Goal: Transaction & Acquisition: Register for event/course

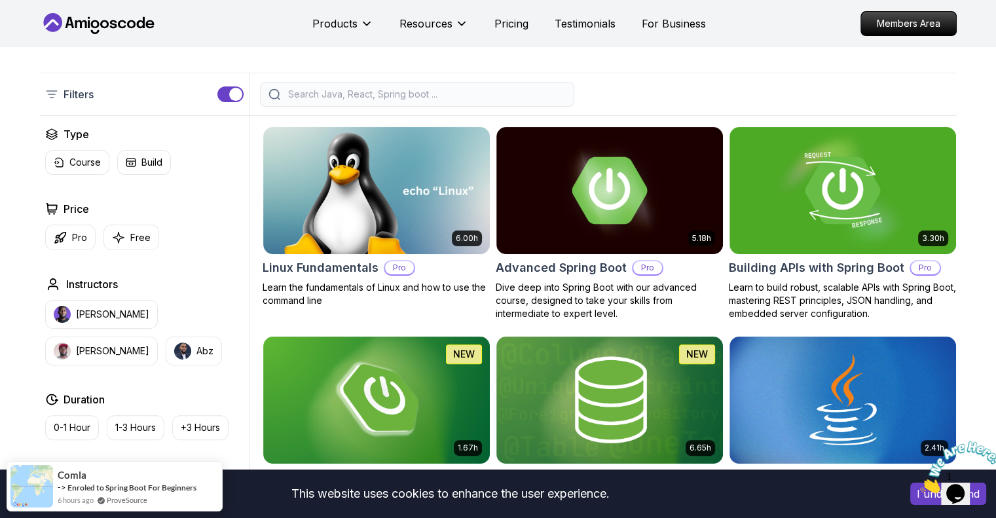
scroll to position [262, 0]
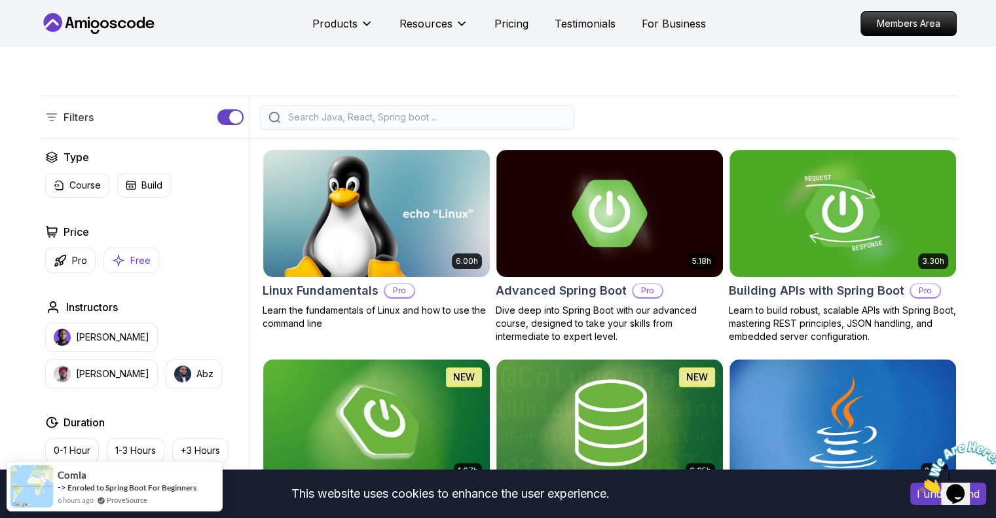
click at [132, 268] on button "Free" at bounding box center [131, 260] width 56 height 26
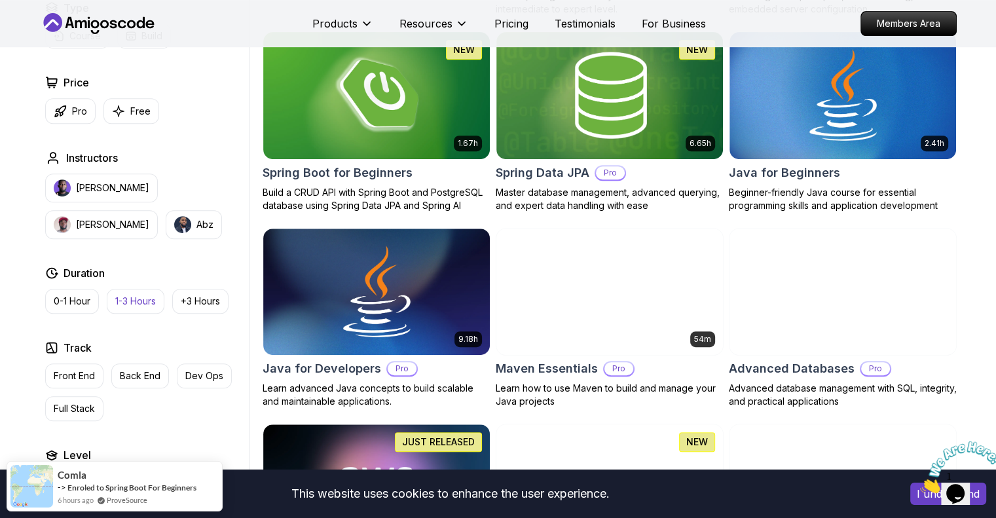
scroll to position [720, 0]
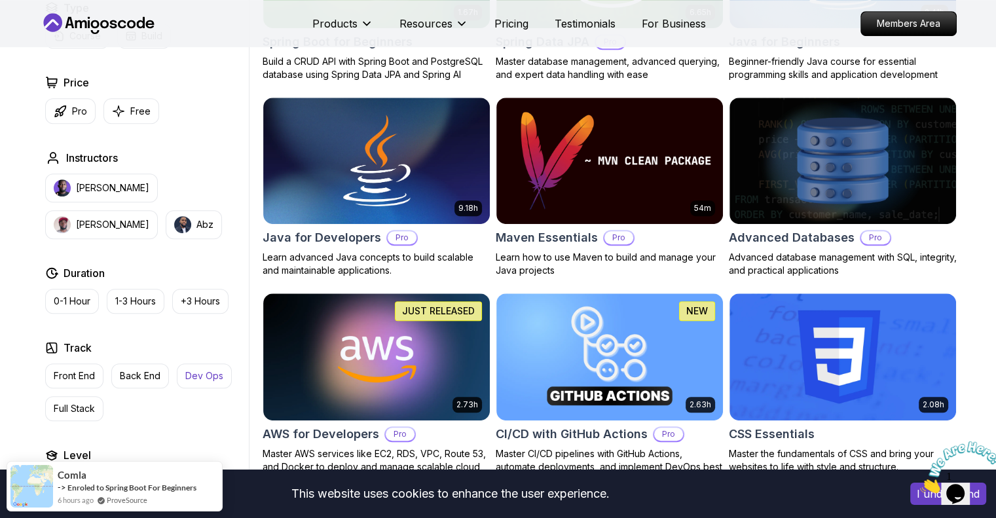
click at [198, 372] on p "Dev Ops" at bounding box center [204, 375] width 38 height 13
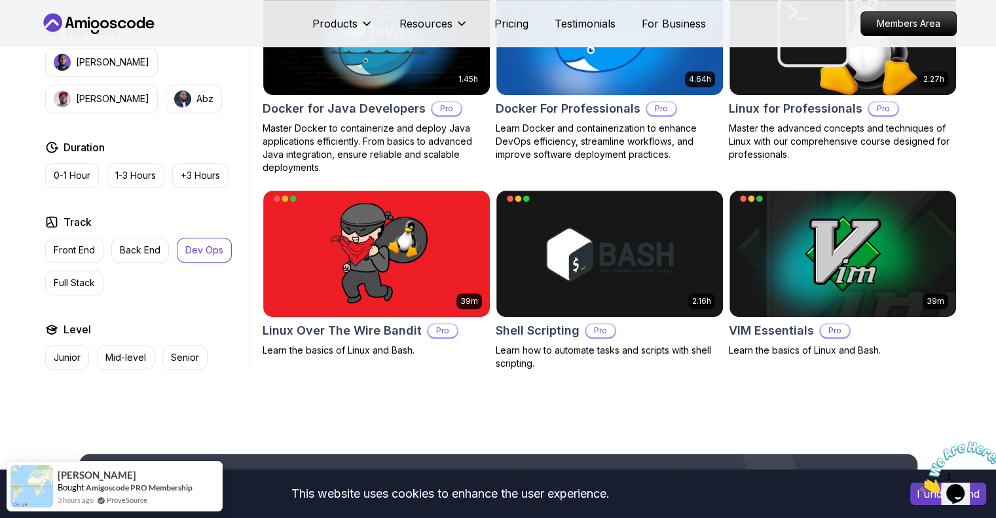
scroll to position [655, 0]
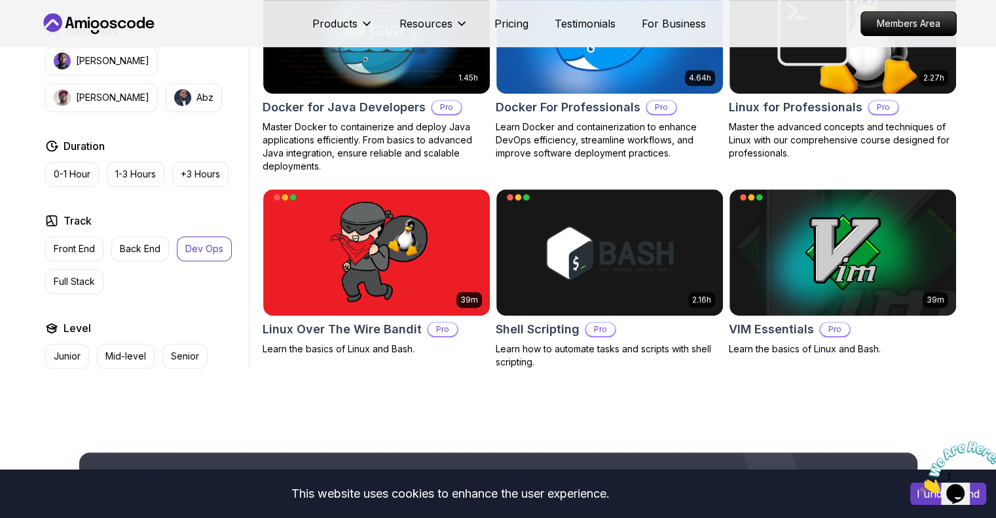
click at [213, 249] on p "Dev Ops" at bounding box center [204, 248] width 38 height 13
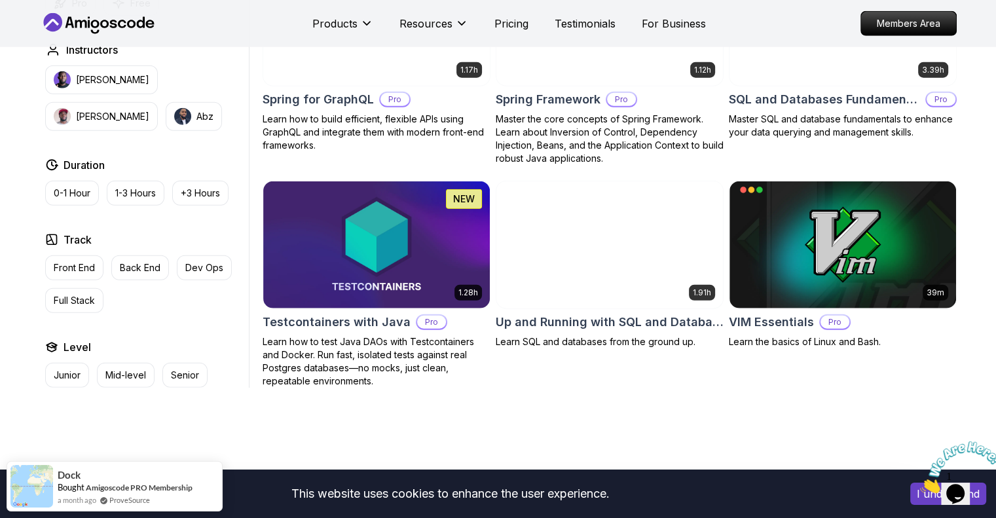
scroll to position [3337, 0]
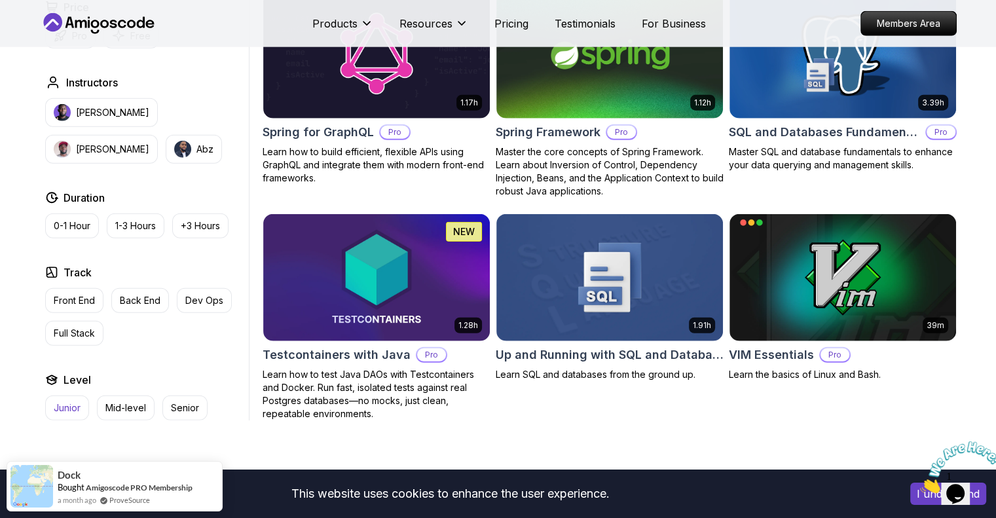
click at [71, 402] on button "Junior" at bounding box center [67, 407] width 44 height 25
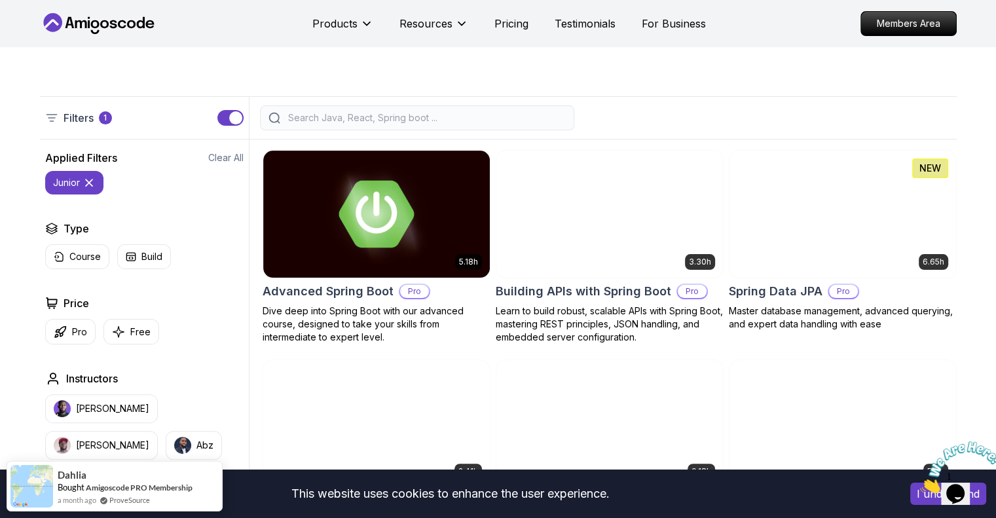
scroll to position [288, 0]
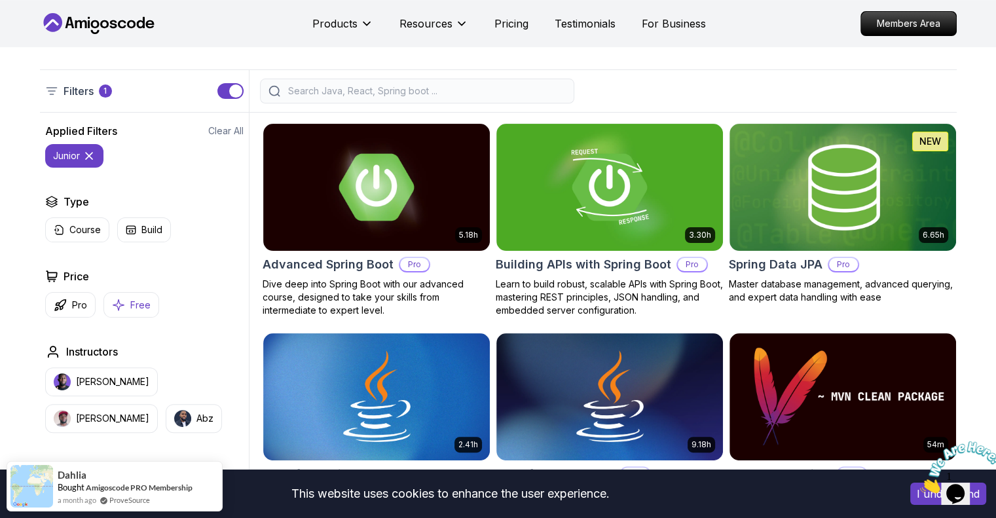
click at [131, 301] on p "Free" at bounding box center [140, 305] width 20 height 13
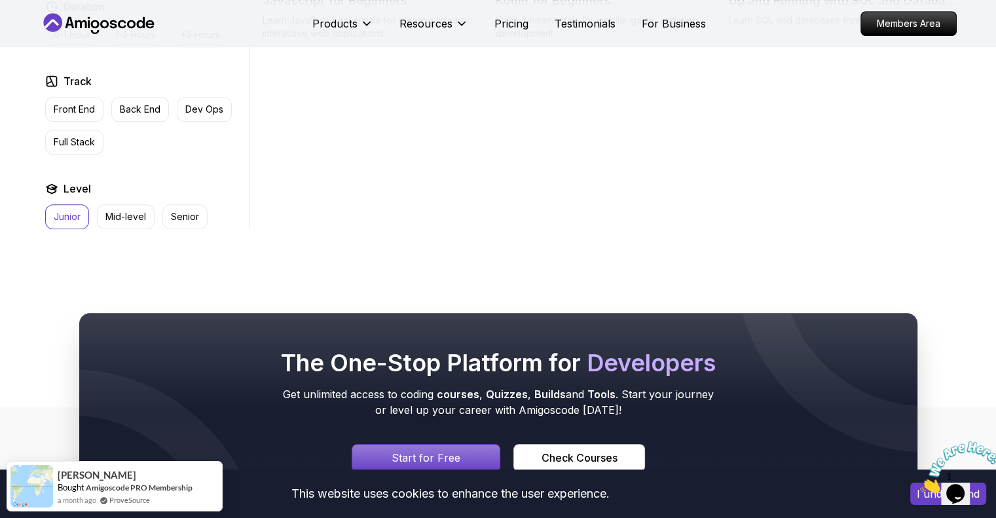
scroll to position [746, 0]
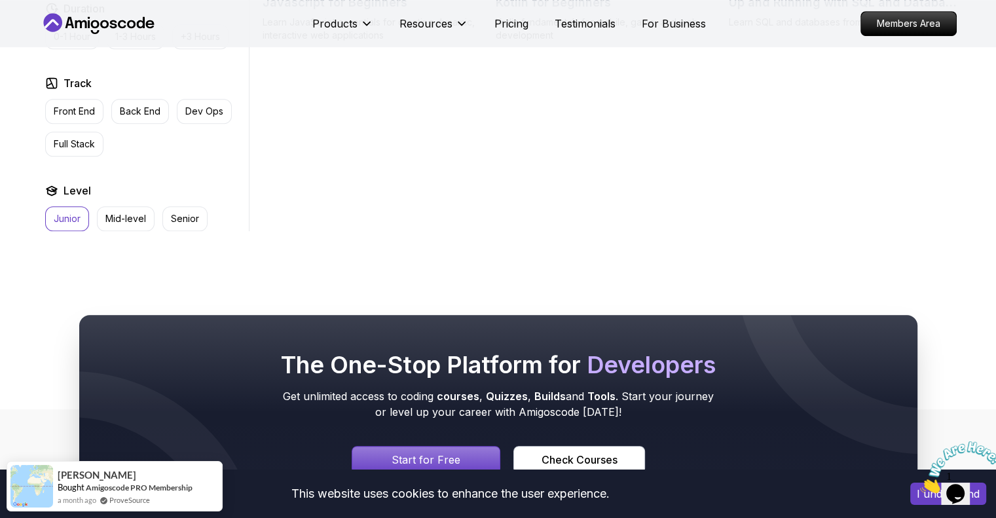
click at [67, 213] on p "Junior" at bounding box center [67, 218] width 27 height 13
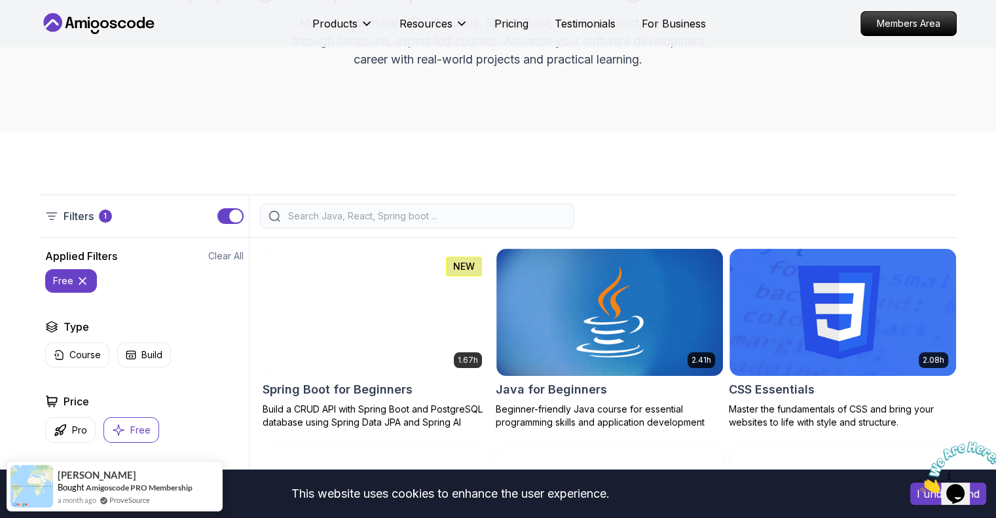
scroll to position [157, 0]
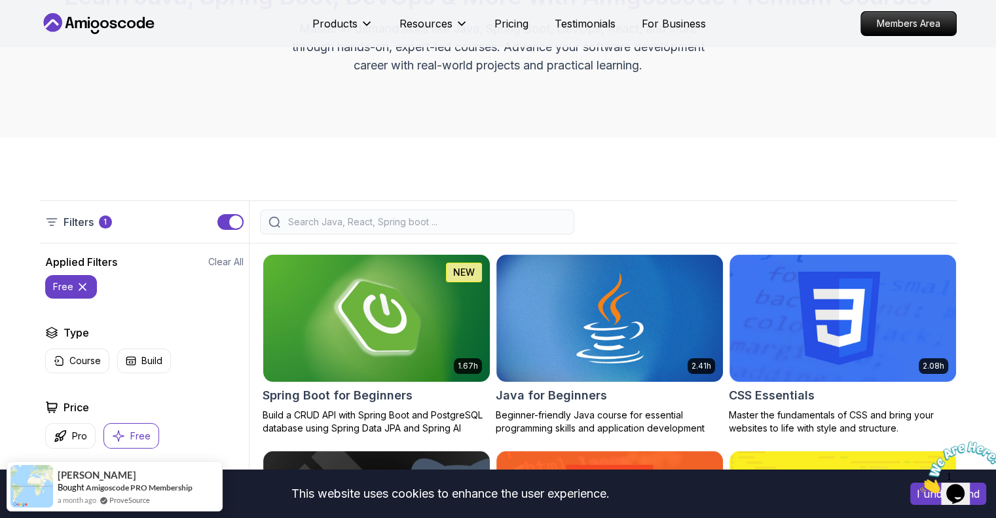
click at [392, 310] on img at bounding box center [376, 317] width 238 height 133
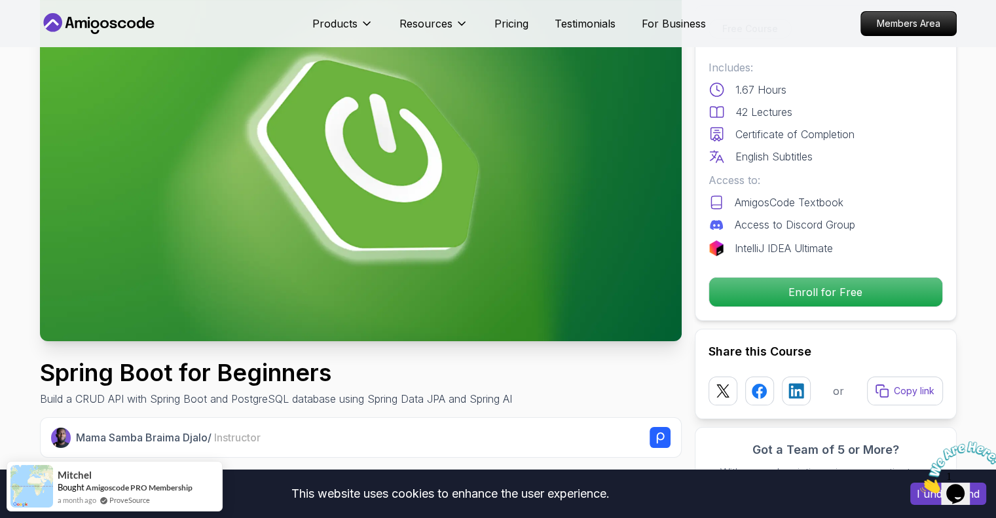
scroll to position [65, 0]
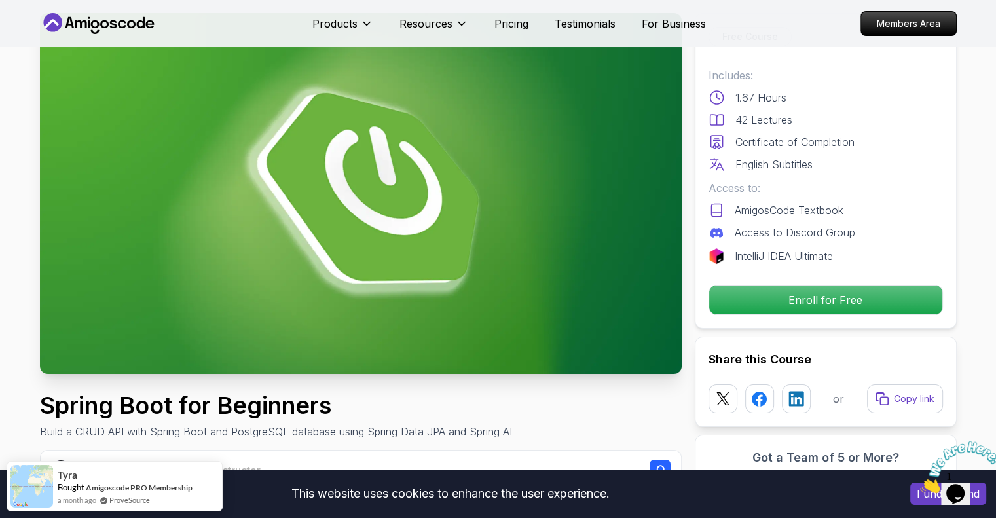
click at [560, 302] on img at bounding box center [361, 193] width 642 height 361
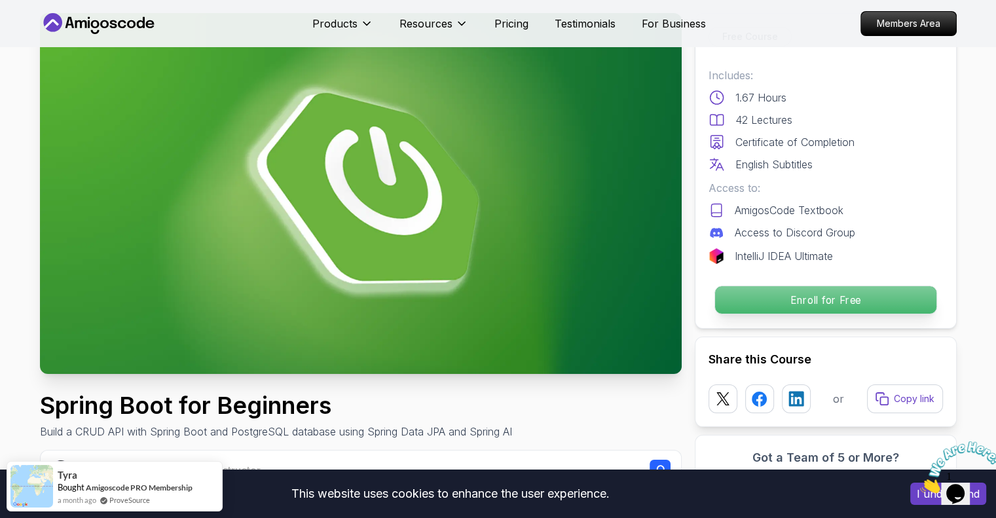
click at [780, 308] on p "Enroll for Free" at bounding box center [824, 299] width 221 height 27
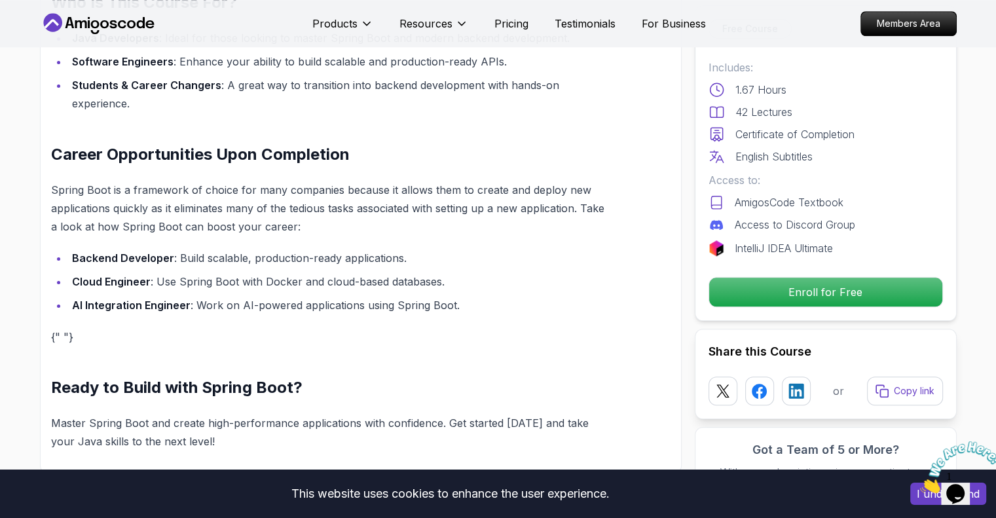
scroll to position [1244, 0]
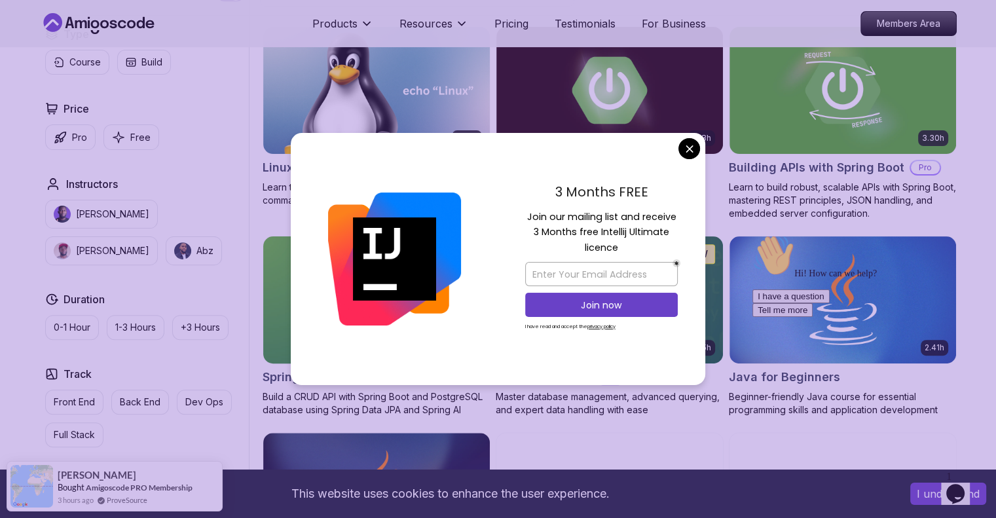
scroll to position [385, 0]
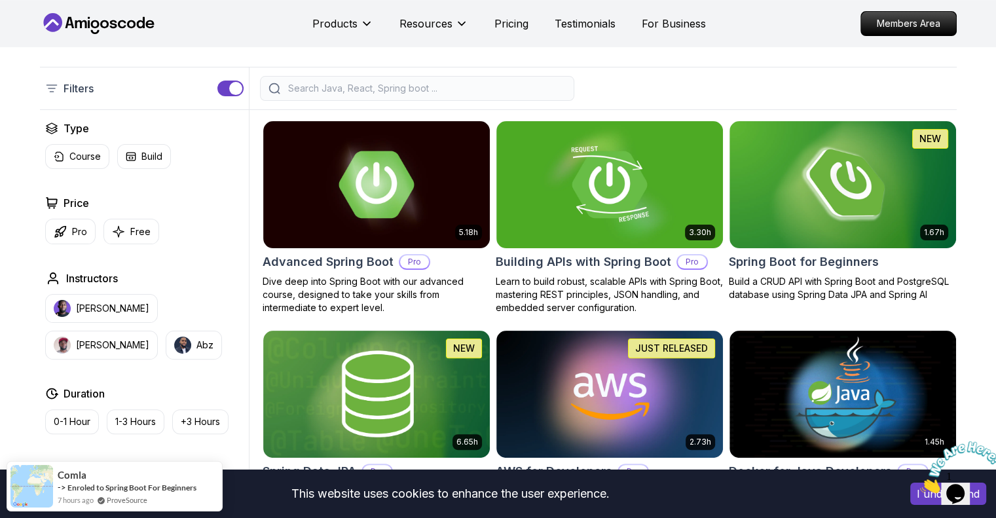
scroll to position [275, 0]
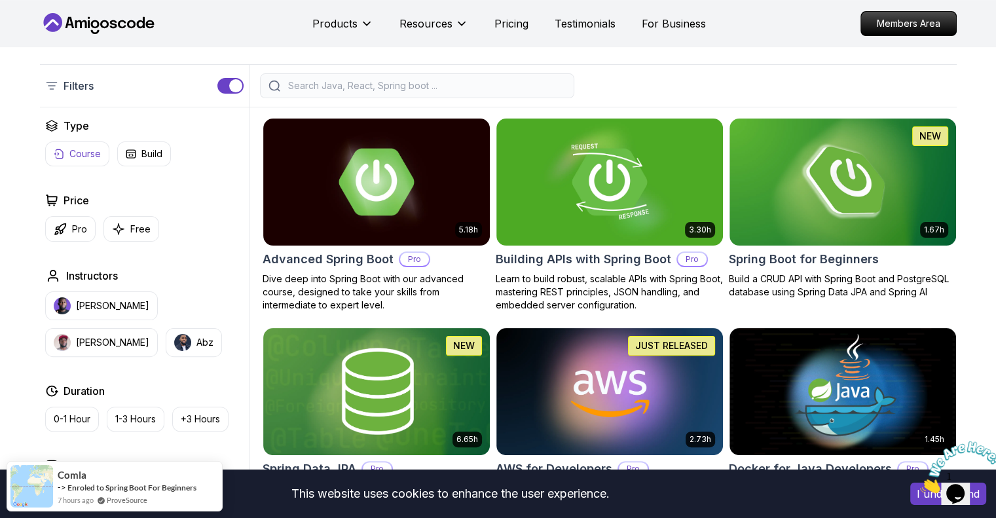
click at [85, 154] on p "Course" at bounding box center [84, 153] width 31 height 13
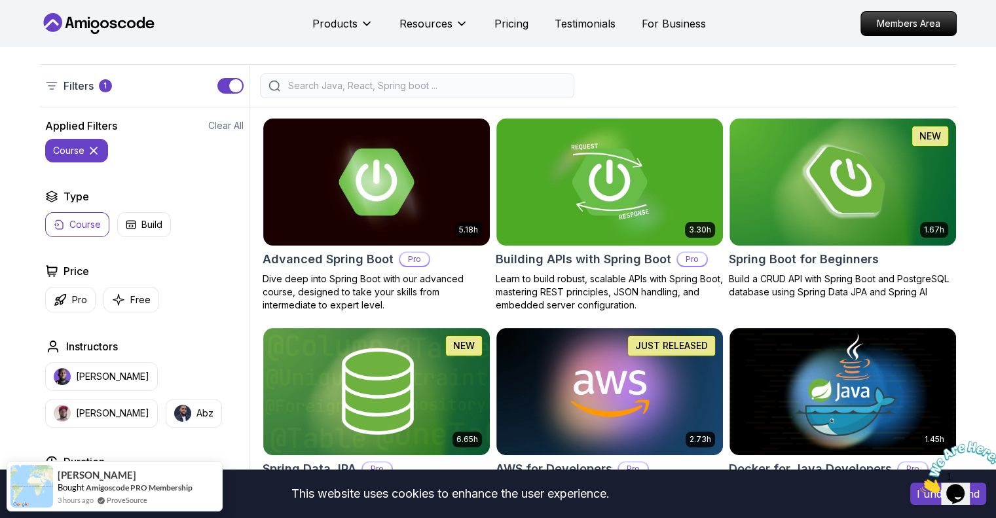
click at [96, 152] on icon at bounding box center [93, 150] width 13 height 13
